Goal: Transaction & Acquisition: Subscribe to service/newsletter

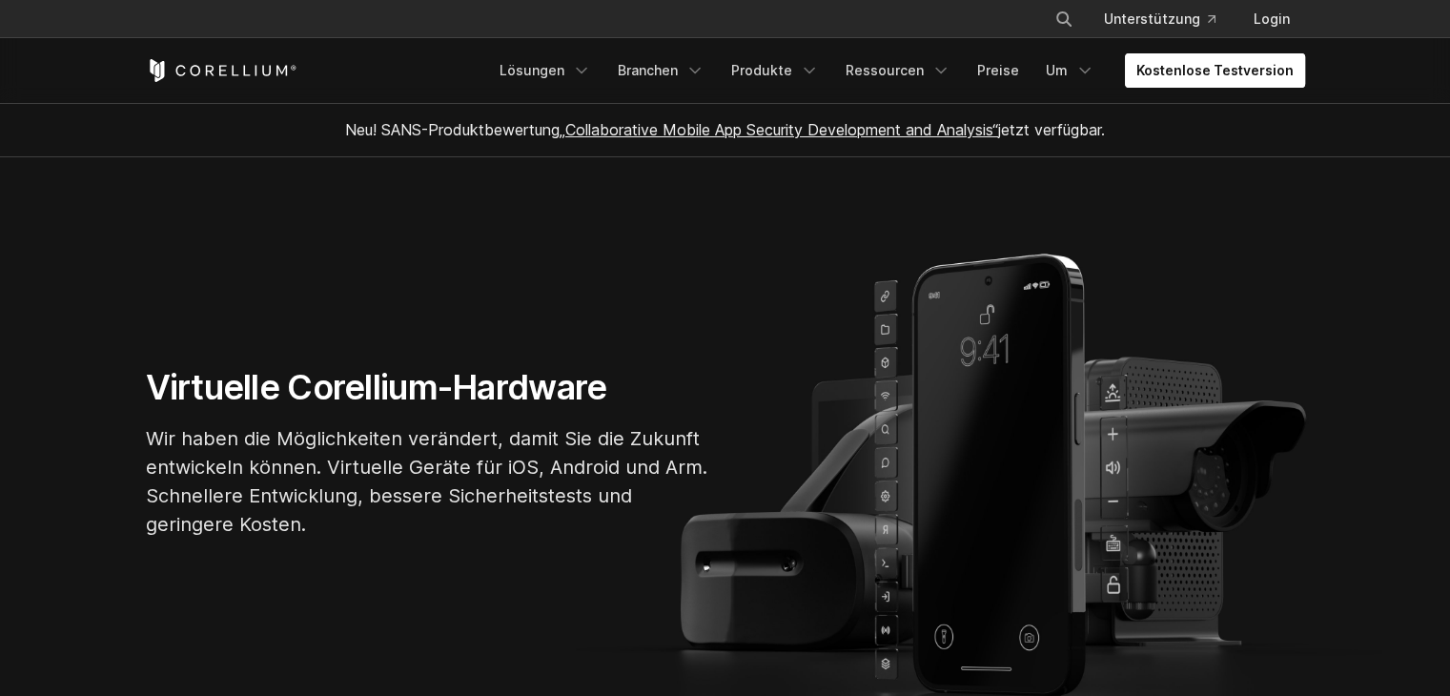
click at [1236, 65] on font "Kostenlose Testversion" at bounding box center [1214, 70] width 157 height 16
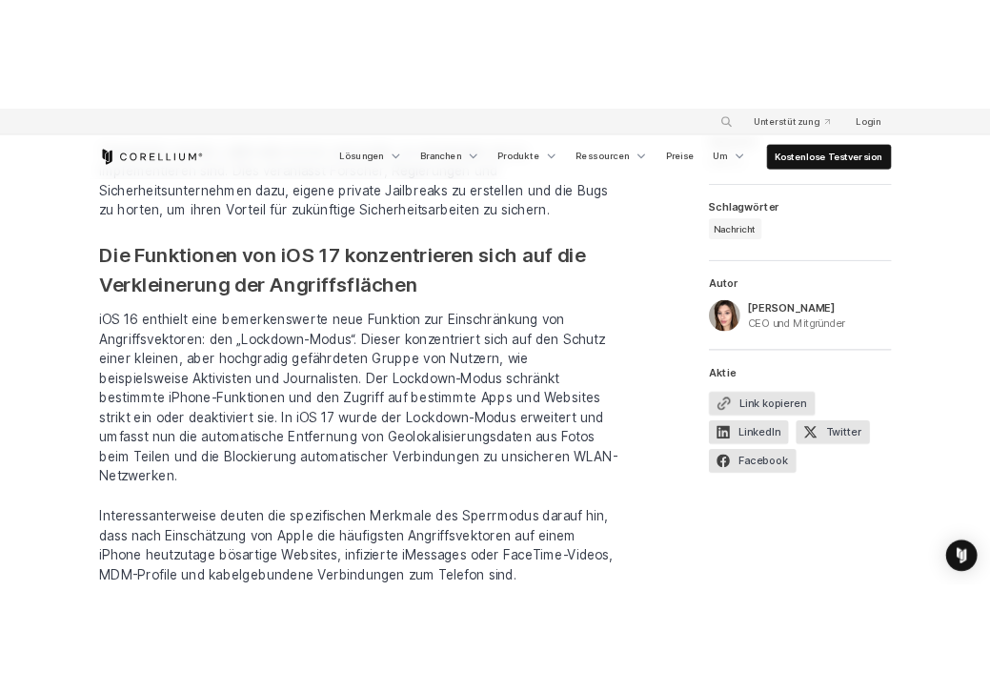
scroll to position [3546, 0]
